Goal: Navigation & Orientation: Understand site structure

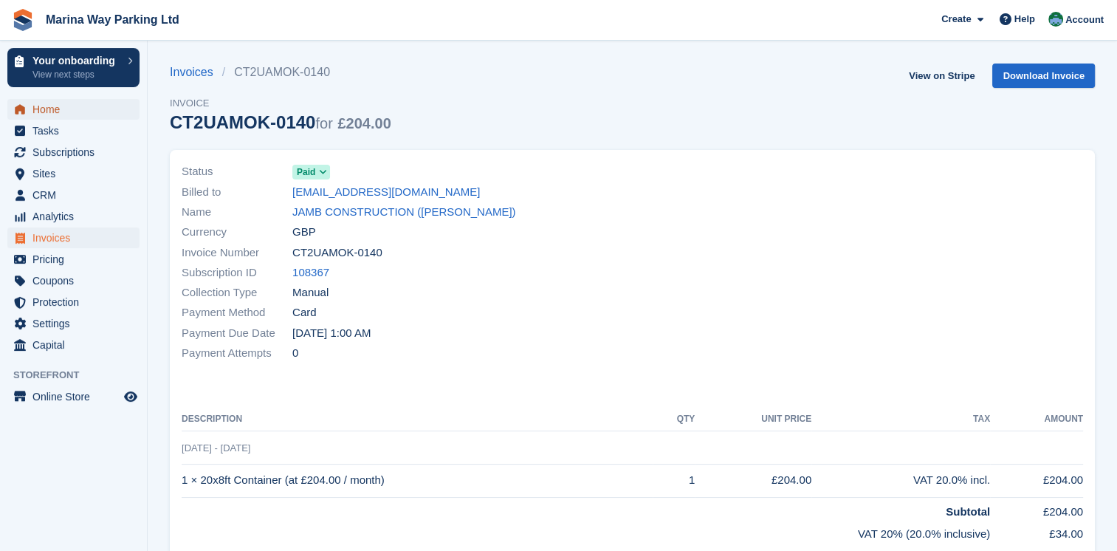
click at [48, 111] on span "Home" at bounding box center [76, 109] width 89 height 21
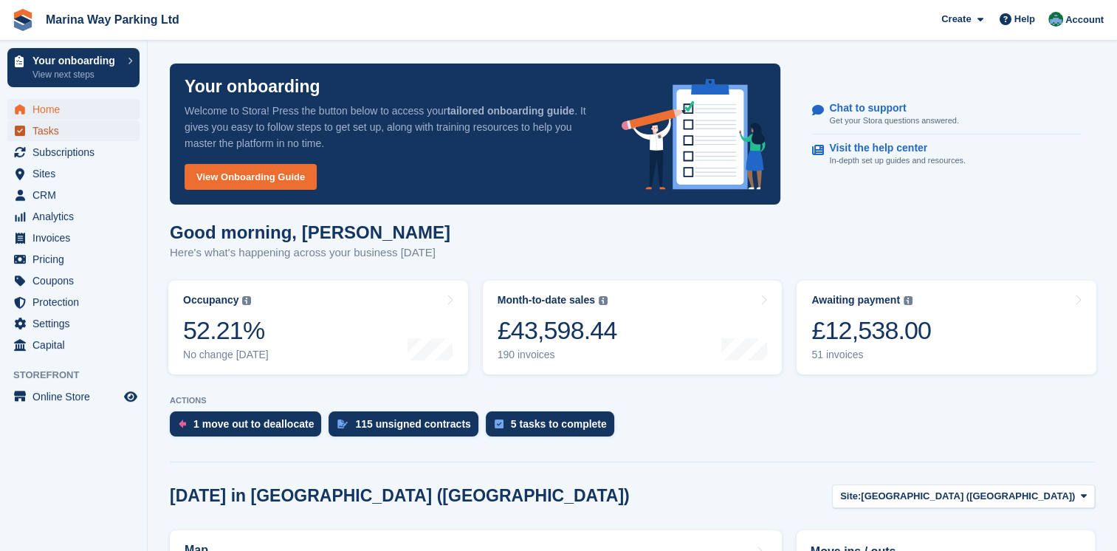
click at [54, 131] on span "Tasks" at bounding box center [76, 130] width 89 height 21
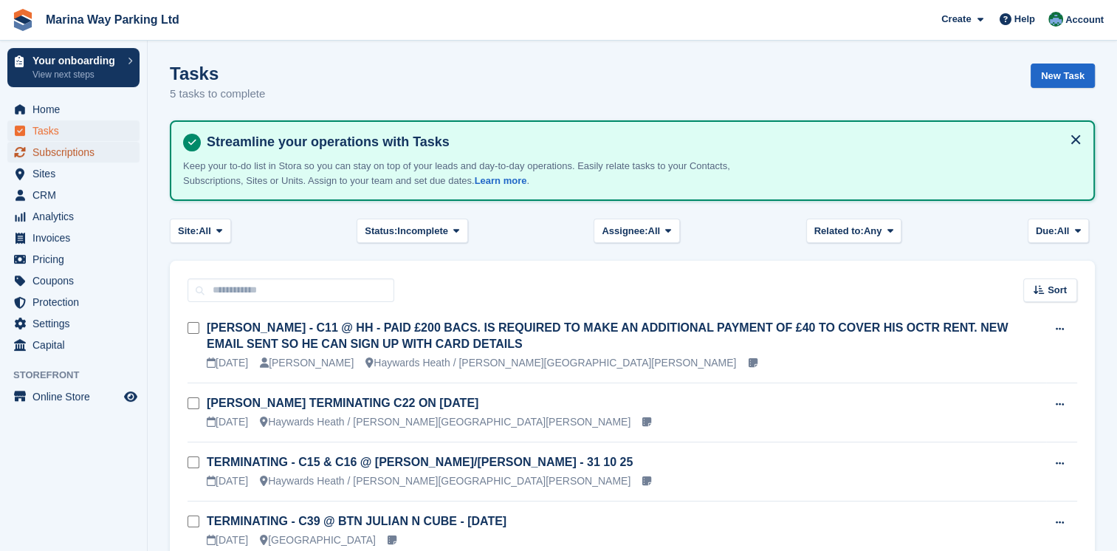
click at [66, 149] on span "Subscriptions" at bounding box center [76, 152] width 89 height 21
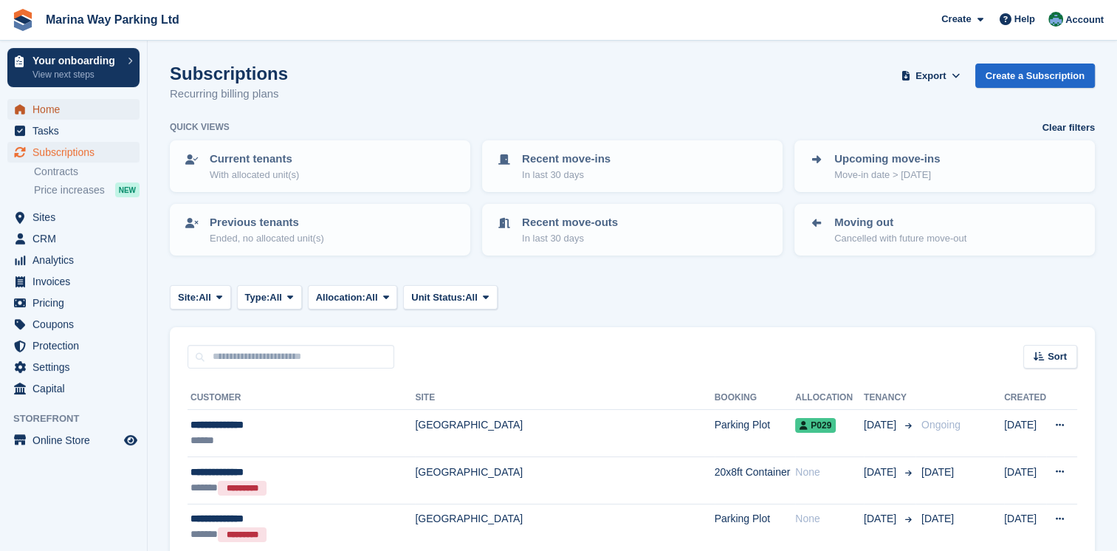
click at [51, 107] on span "Home" at bounding box center [76, 109] width 89 height 21
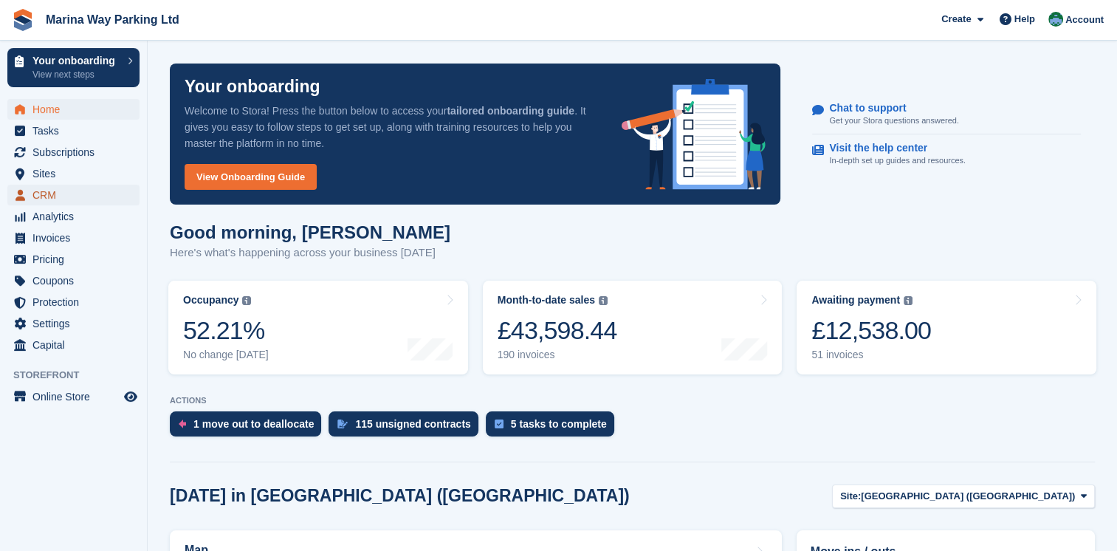
click at [58, 193] on span "CRM" at bounding box center [76, 194] width 89 height 21
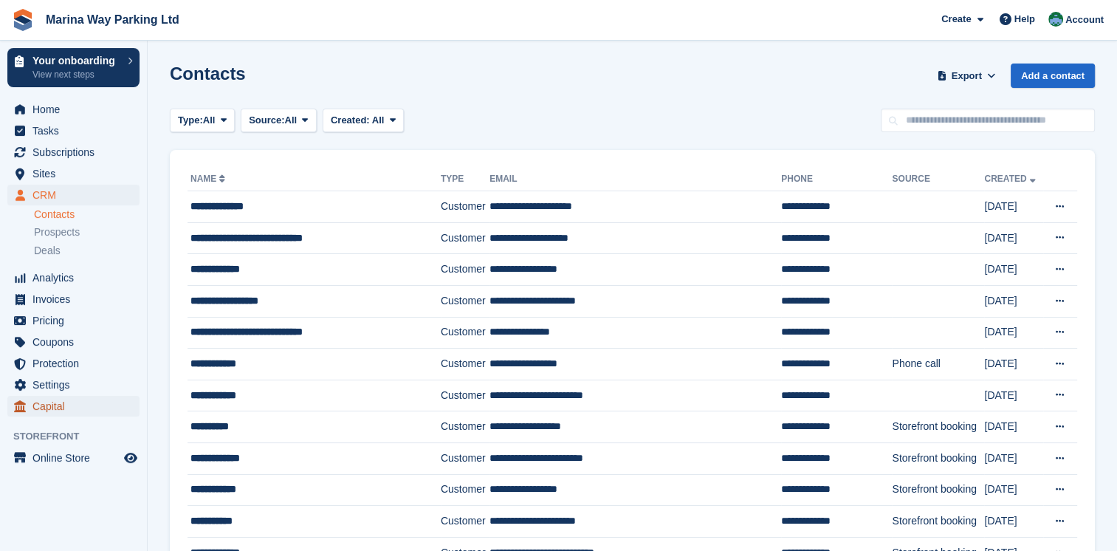
click at [55, 409] on span "Capital" at bounding box center [76, 406] width 89 height 21
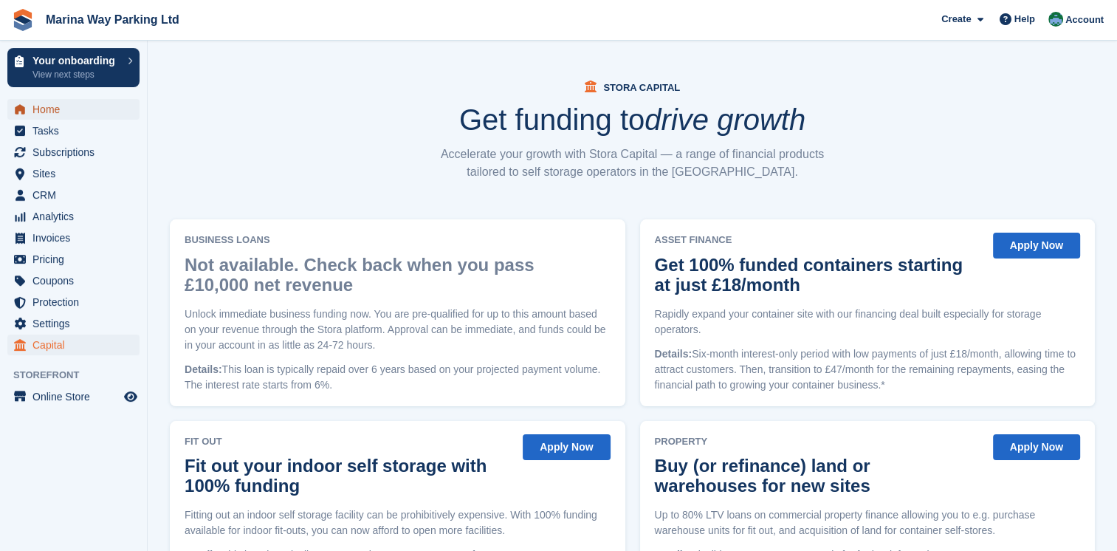
click at [63, 108] on span "Home" at bounding box center [76, 109] width 89 height 21
